Goal: Navigation & Orientation: Find specific page/section

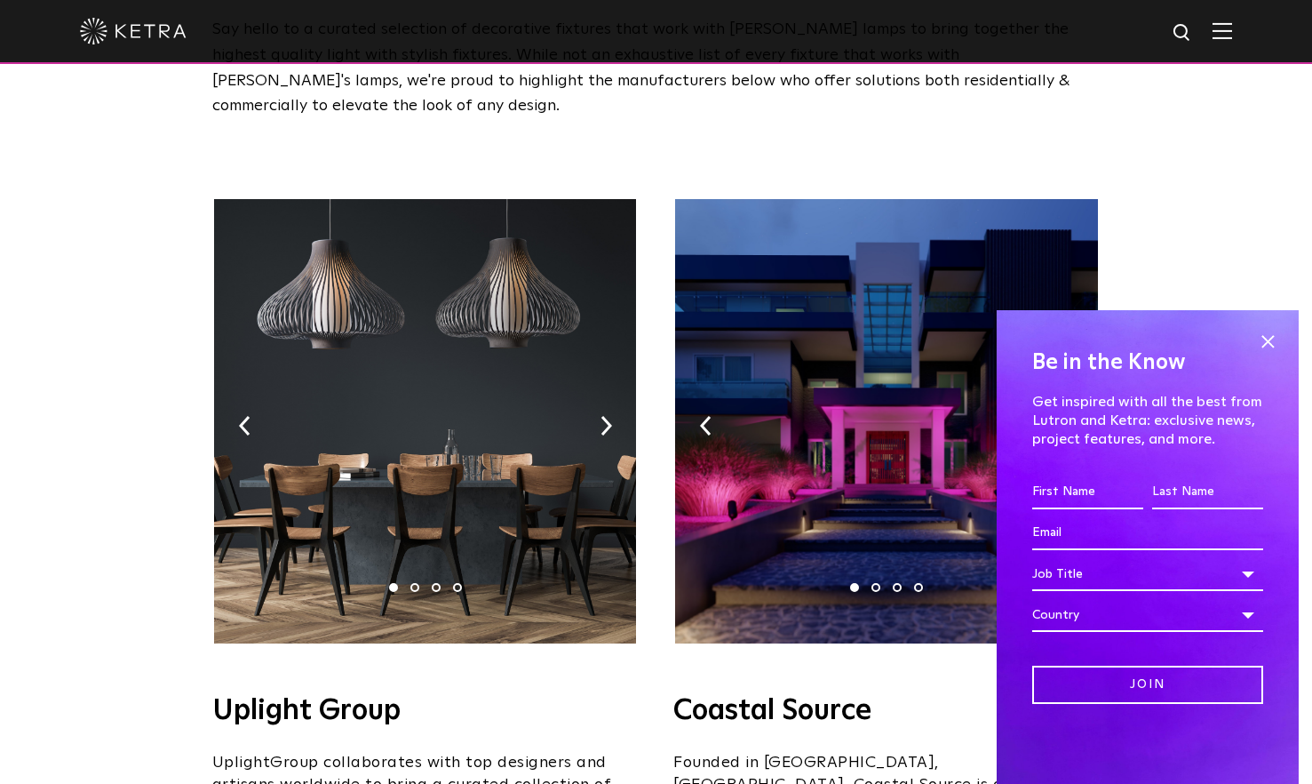
click at [1275, 343] on span at bounding box center [1268, 341] width 27 height 27
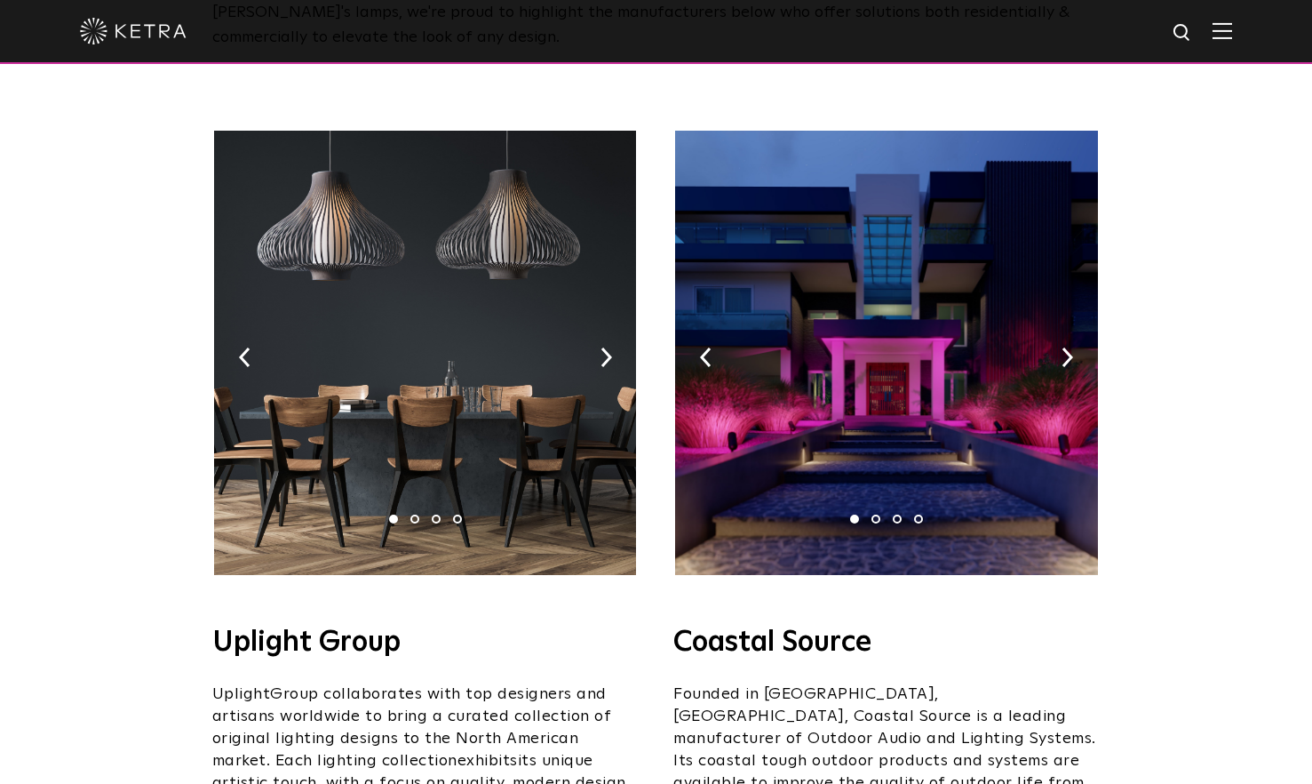
scroll to position [299, 0]
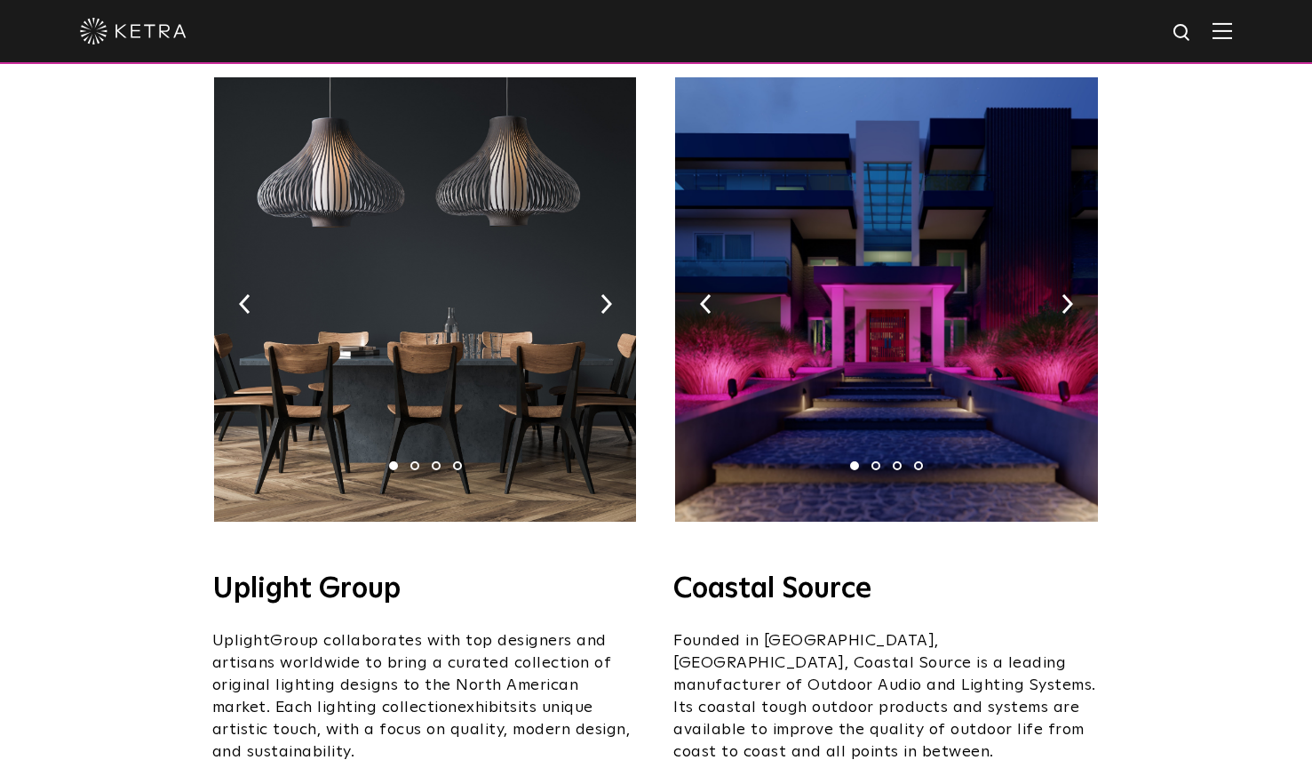
click at [603, 294] on img at bounding box center [607, 304] width 12 height 20
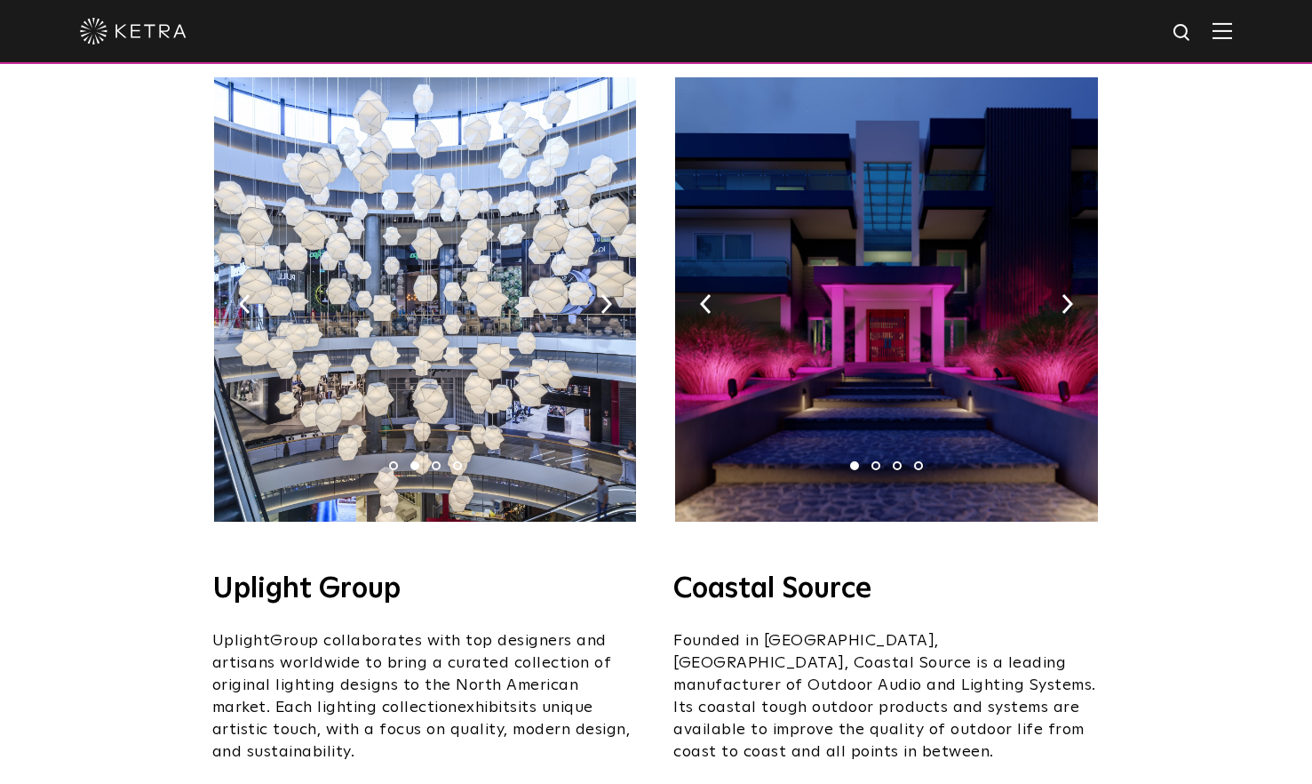
click at [605, 294] on img at bounding box center [607, 304] width 12 height 20
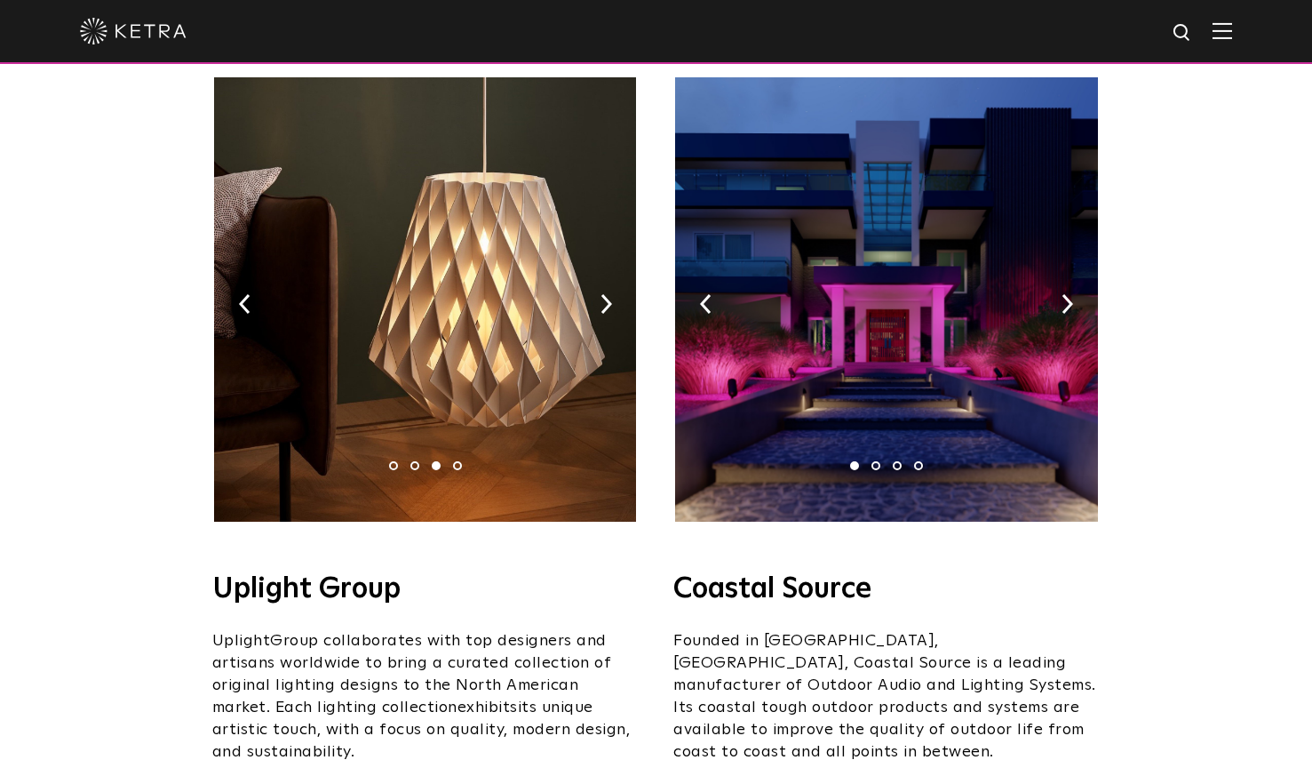
click at [605, 294] on img at bounding box center [607, 304] width 12 height 20
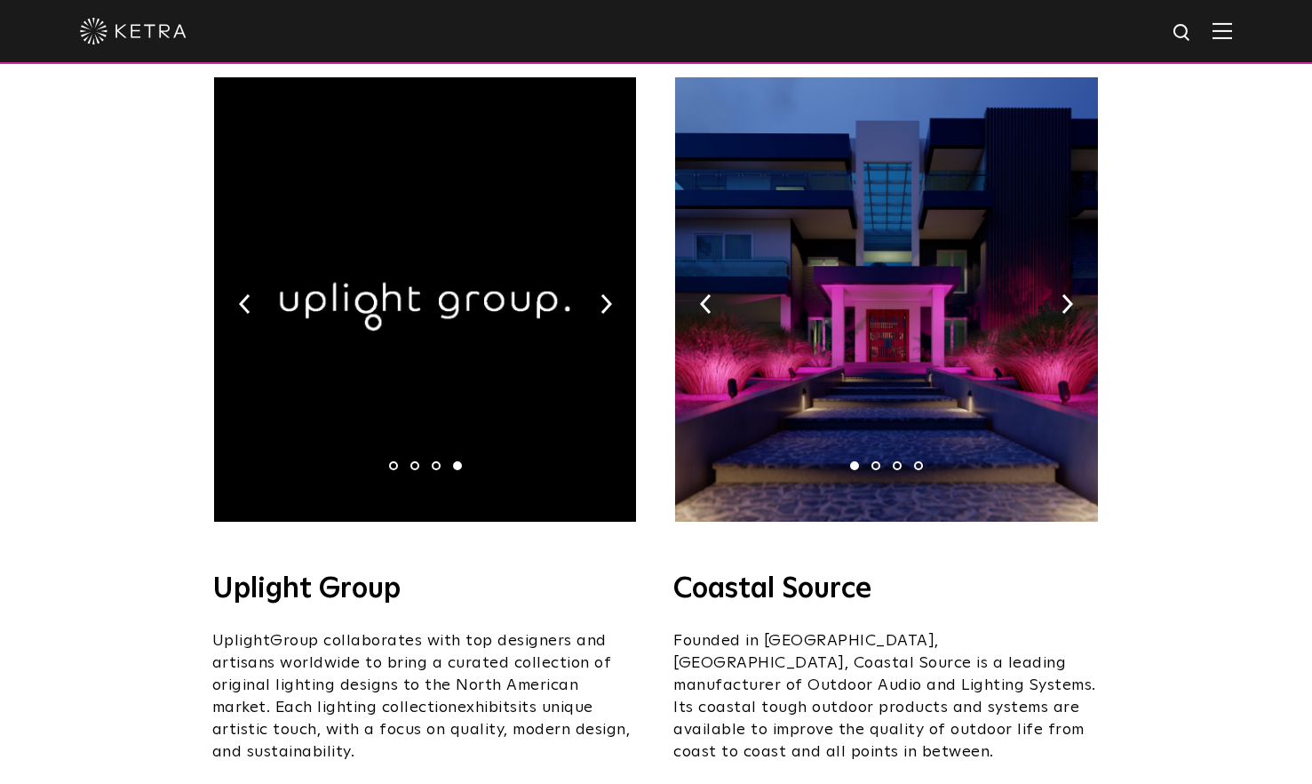
click at [605, 294] on img at bounding box center [607, 304] width 12 height 20
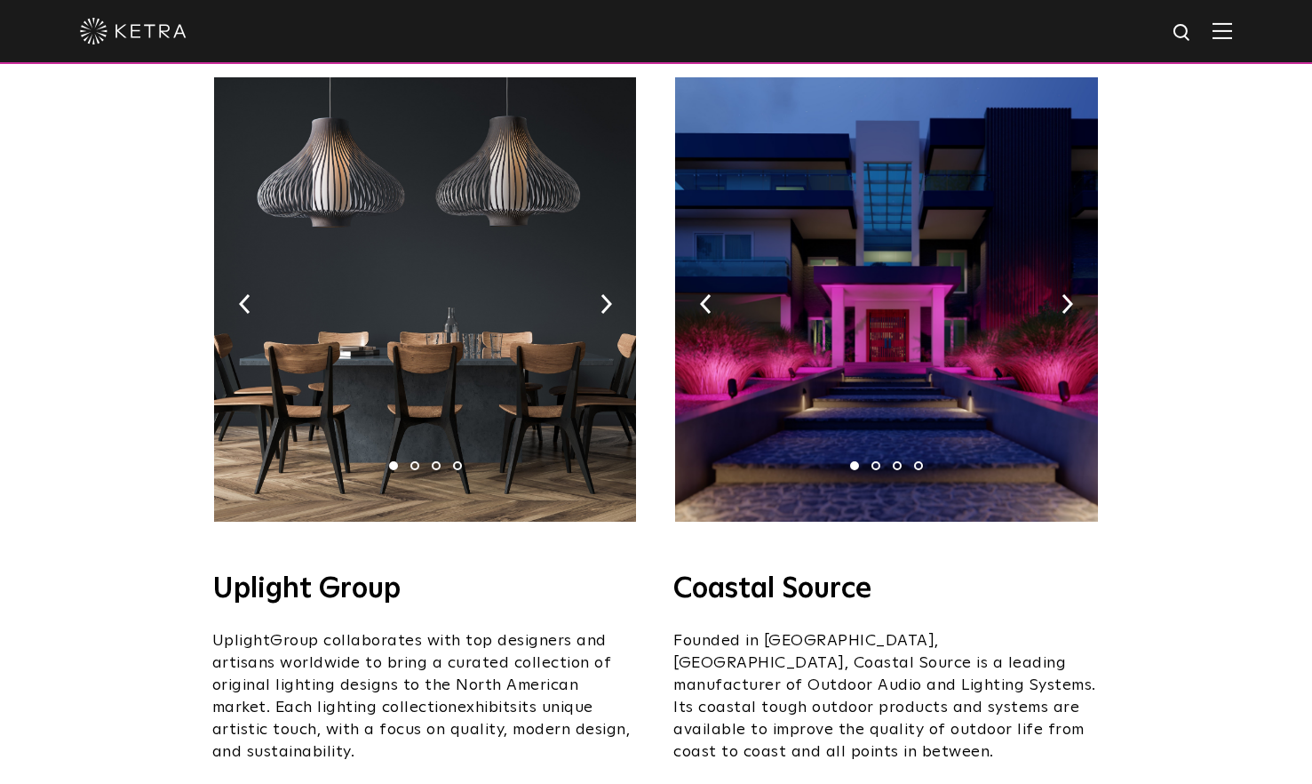
click at [605, 294] on img at bounding box center [607, 304] width 12 height 20
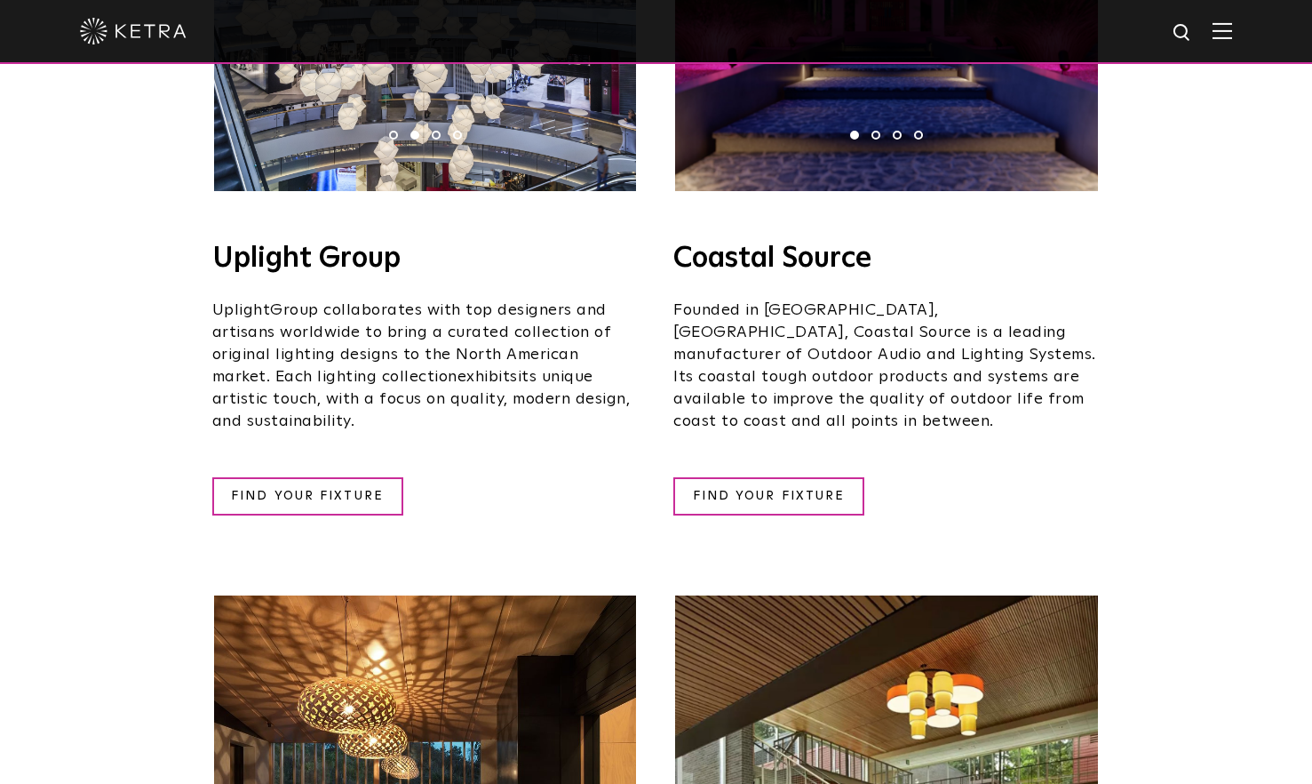
scroll to position [630, 0]
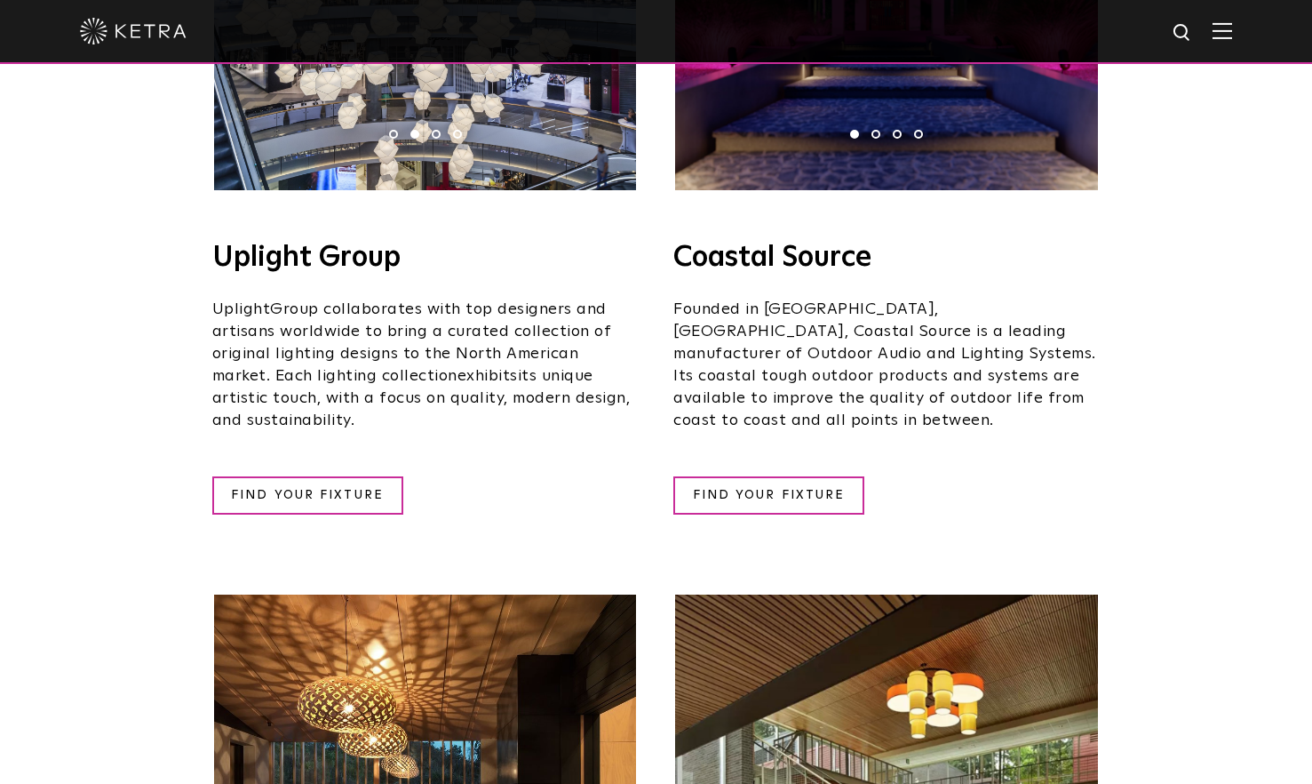
click at [337, 476] on link "FIND YOUR FIXTURE" at bounding box center [307, 495] width 191 height 38
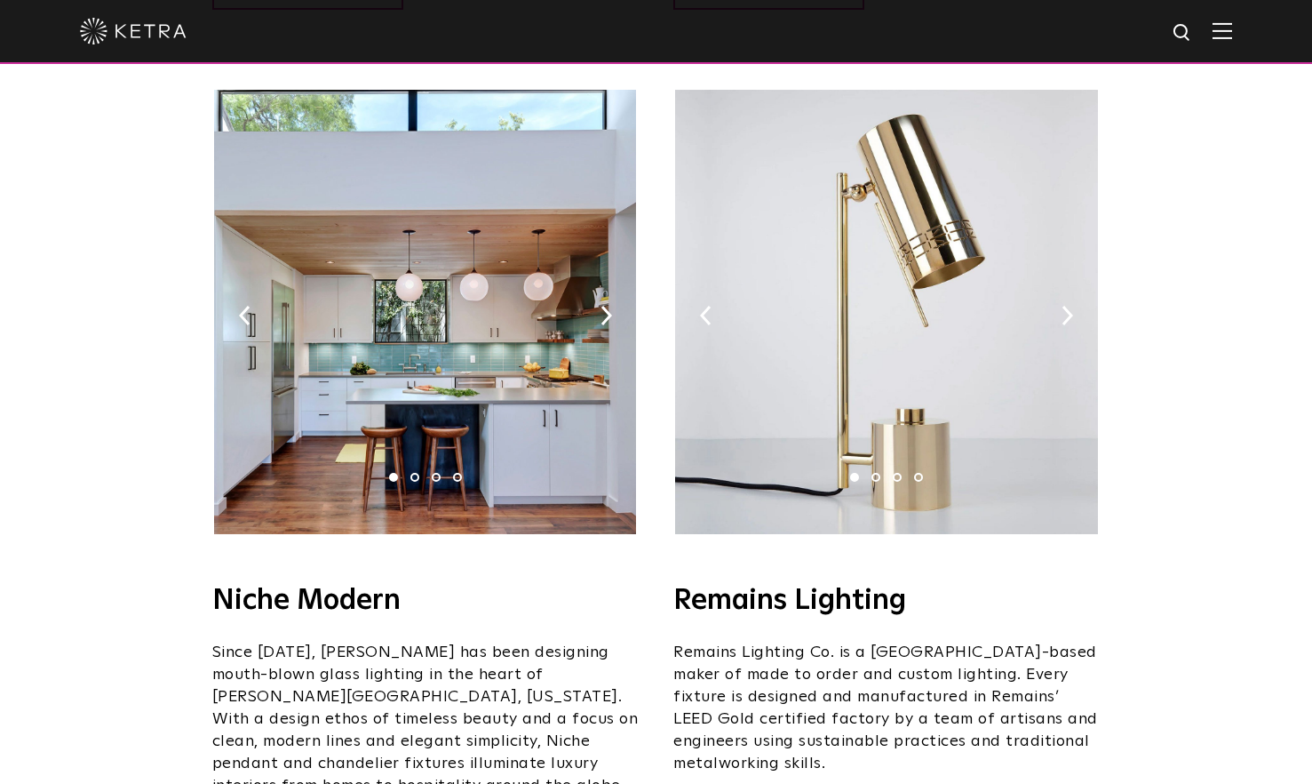
scroll to position [2125, 0]
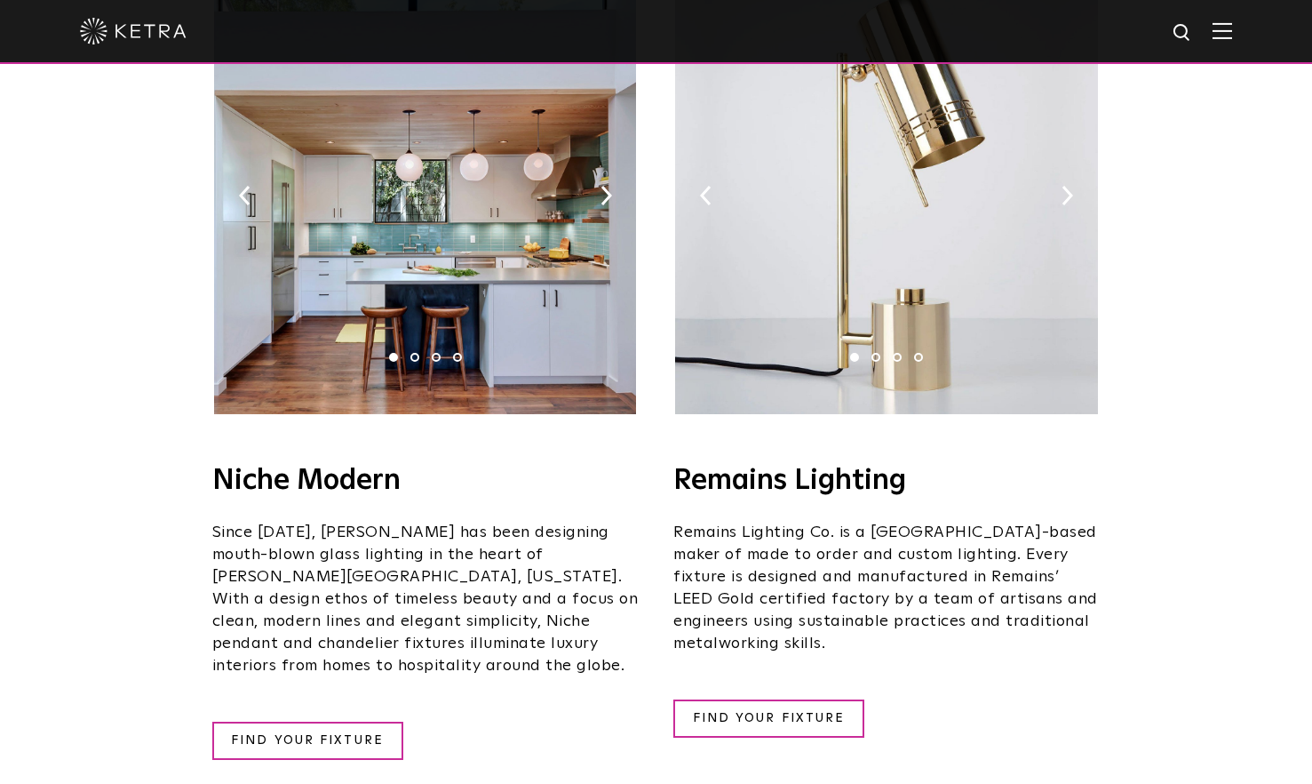
click at [817, 699] on link "FIND YOUR FIXTURE" at bounding box center [769, 718] width 191 height 38
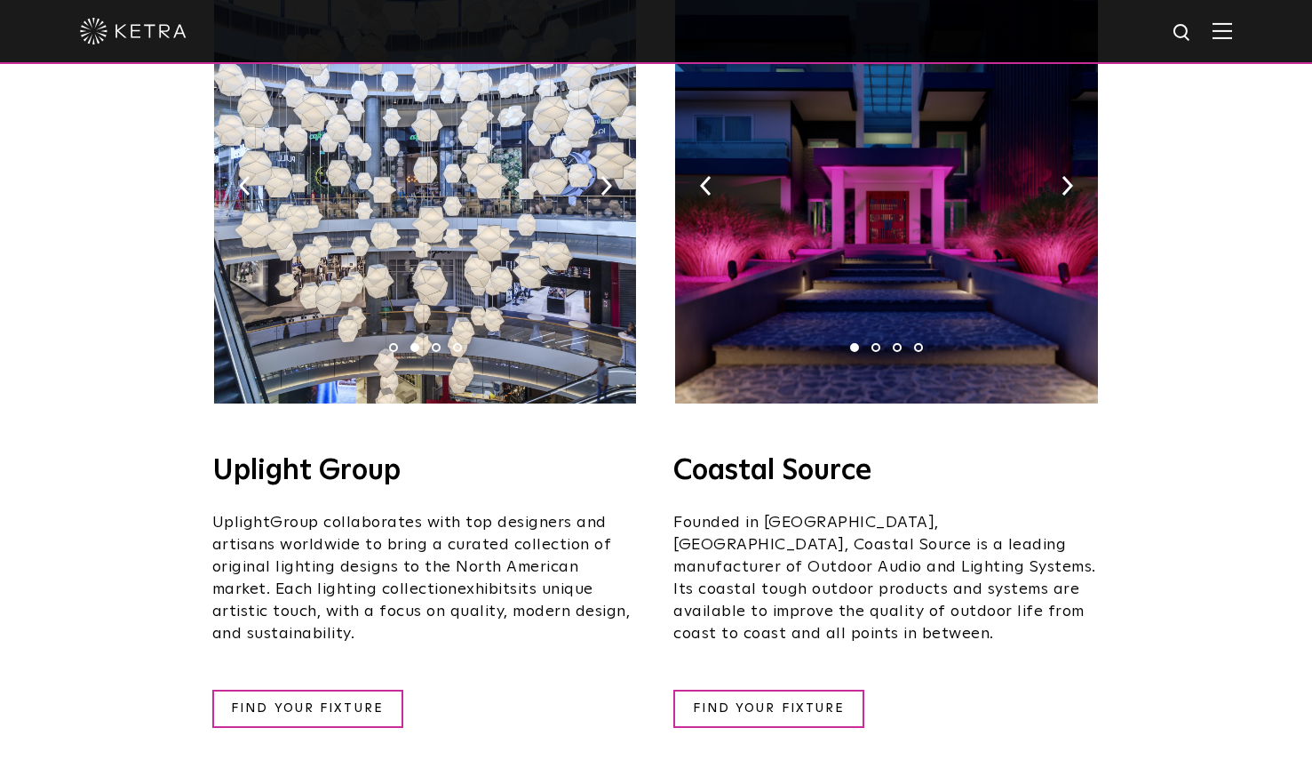
scroll to position [0, 0]
